Goal: Entertainment & Leisure: Consume media (video, audio)

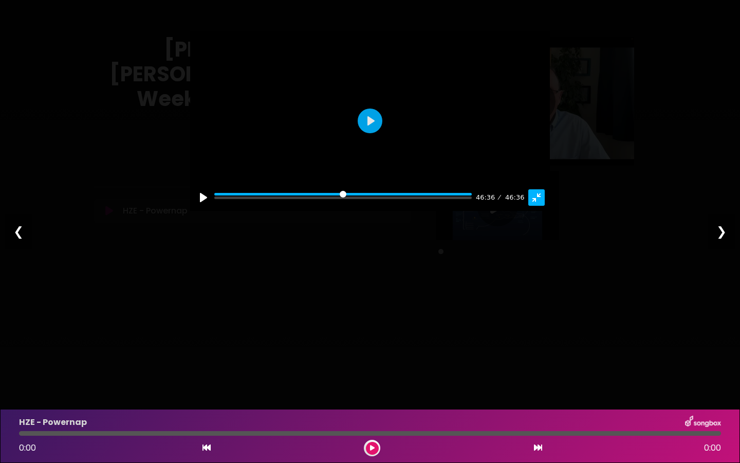
click at [545, 206] on button "Exit fullscreen Enter fullscreen" at bounding box center [536, 197] width 16 height 16
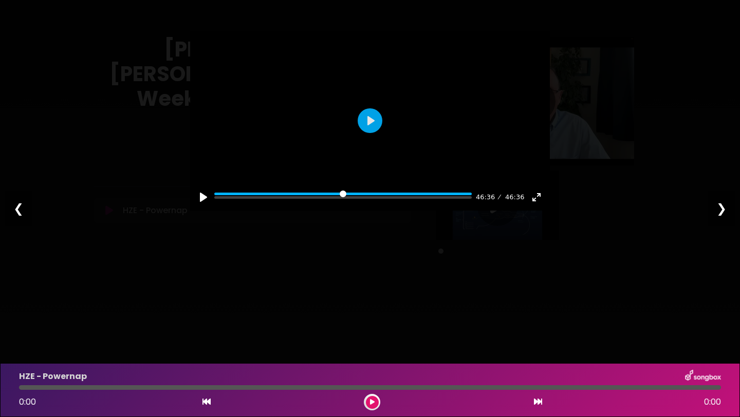
click at [724, 208] on div "❯" at bounding box center [721, 208] width 27 height 35
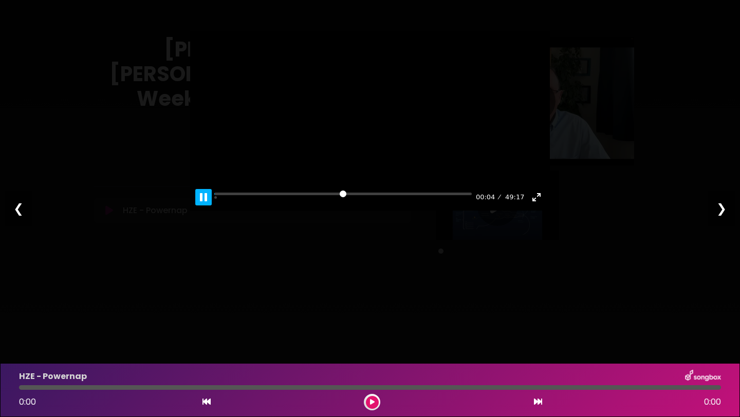
click at [203, 206] on button "Pause Play" at bounding box center [203, 197] width 16 height 16
type input "****"
